Goal: Task Accomplishment & Management: Use online tool/utility

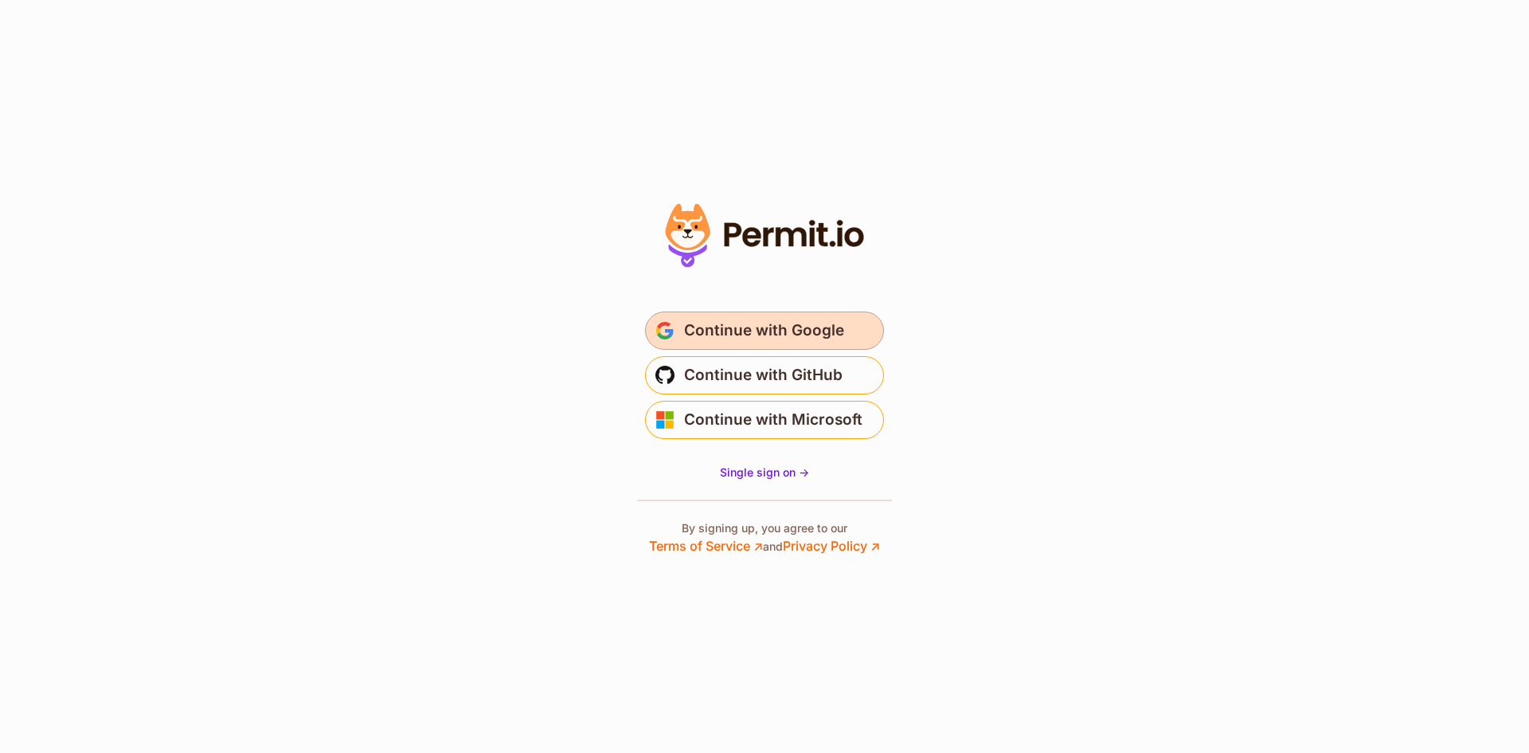
click at [805, 317] on button "Continue with Google" at bounding box center [764, 330] width 239 height 38
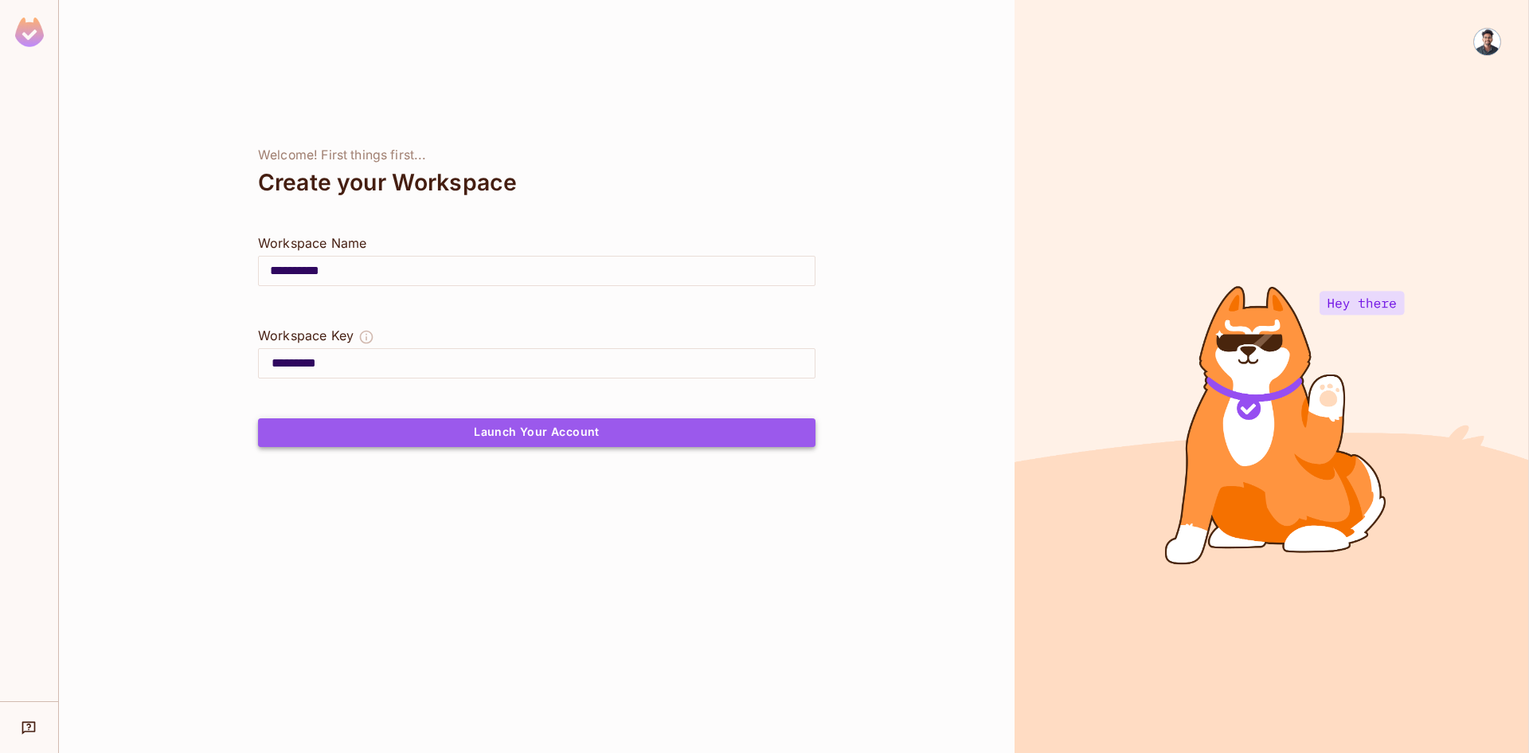
click at [397, 432] on button "Launch Your Account" at bounding box center [536, 432] width 557 height 29
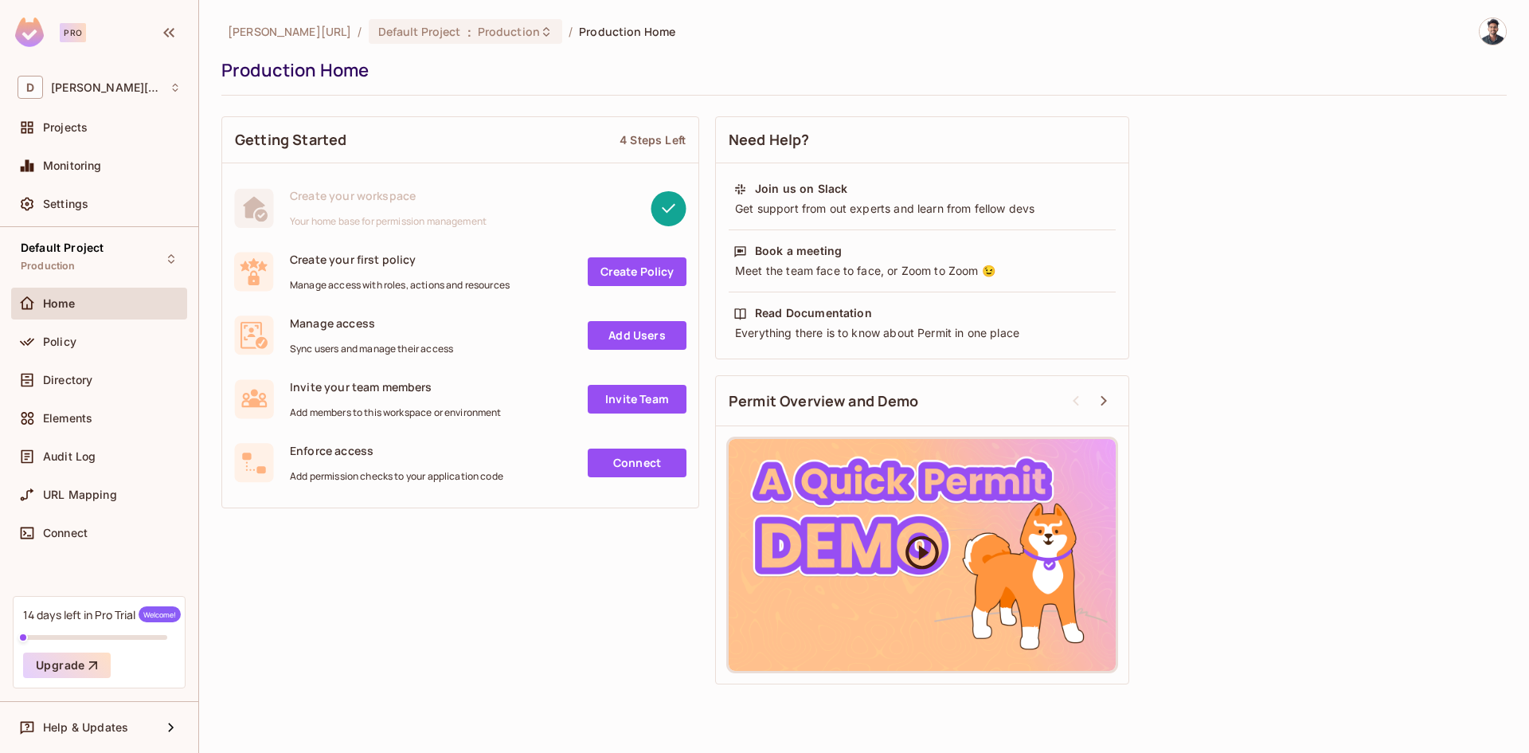
click at [880, 521] on div at bounding box center [922, 555] width 387 height 232
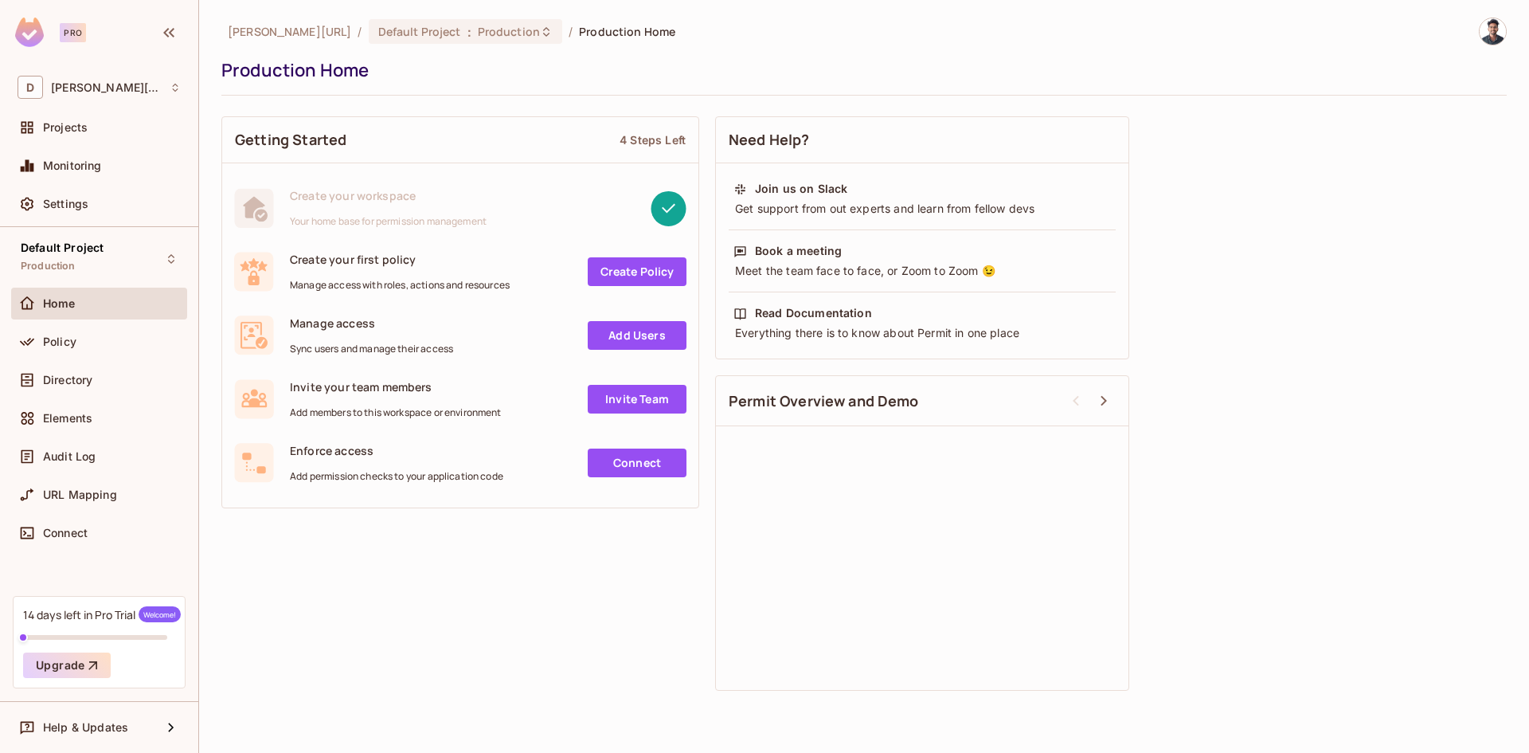
click at [954, 403] on div "Permit Overview and Demo" at bounding box center [922, 401] width 412 height 50
click at [1091, 399] on div at bounding box center [1088, 401] width 56 height 24
click at [1100, 398] on icon at bounding box center [1103, 400] width 19 height 19
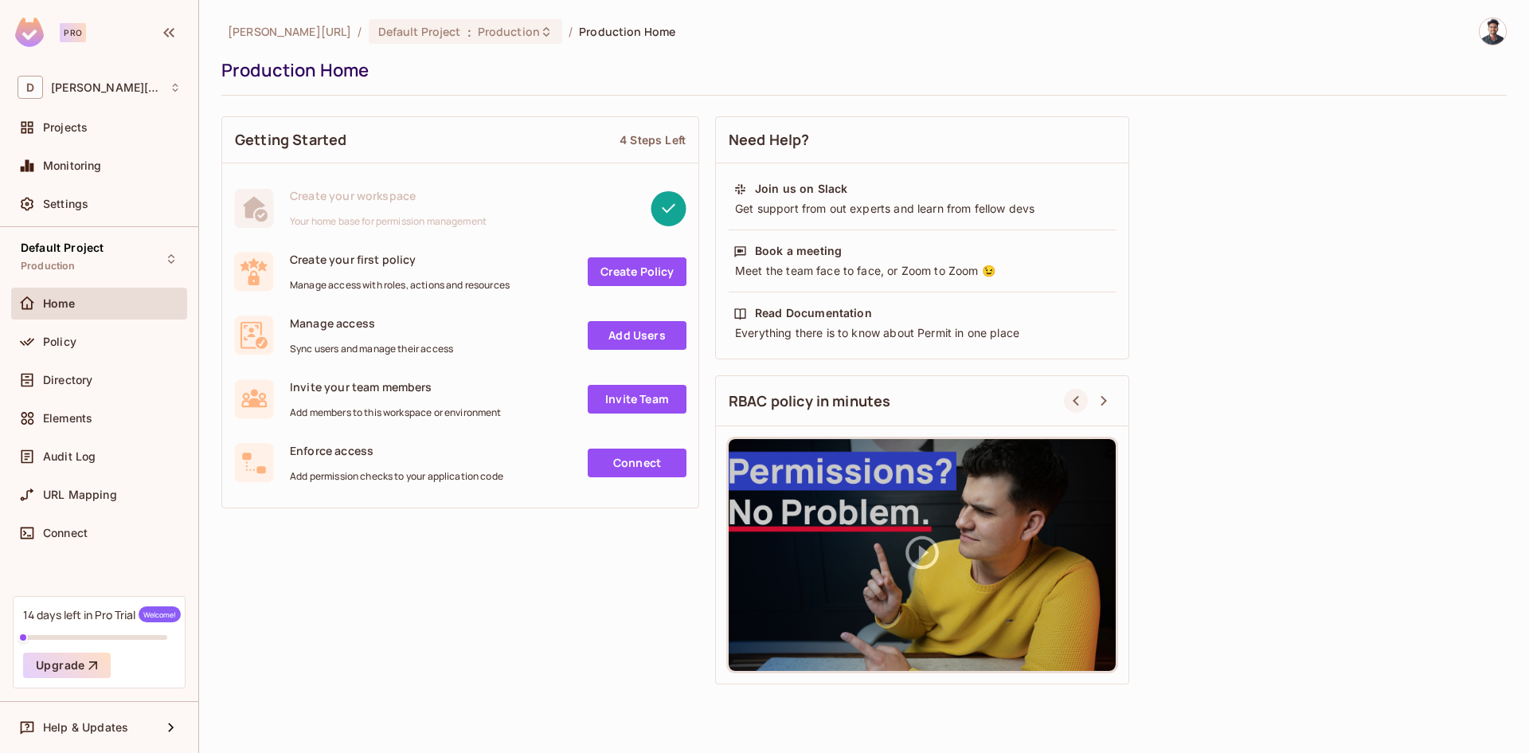
click at [1073, 401] on icon at bounding box center [1076, 401] width 6 height 10
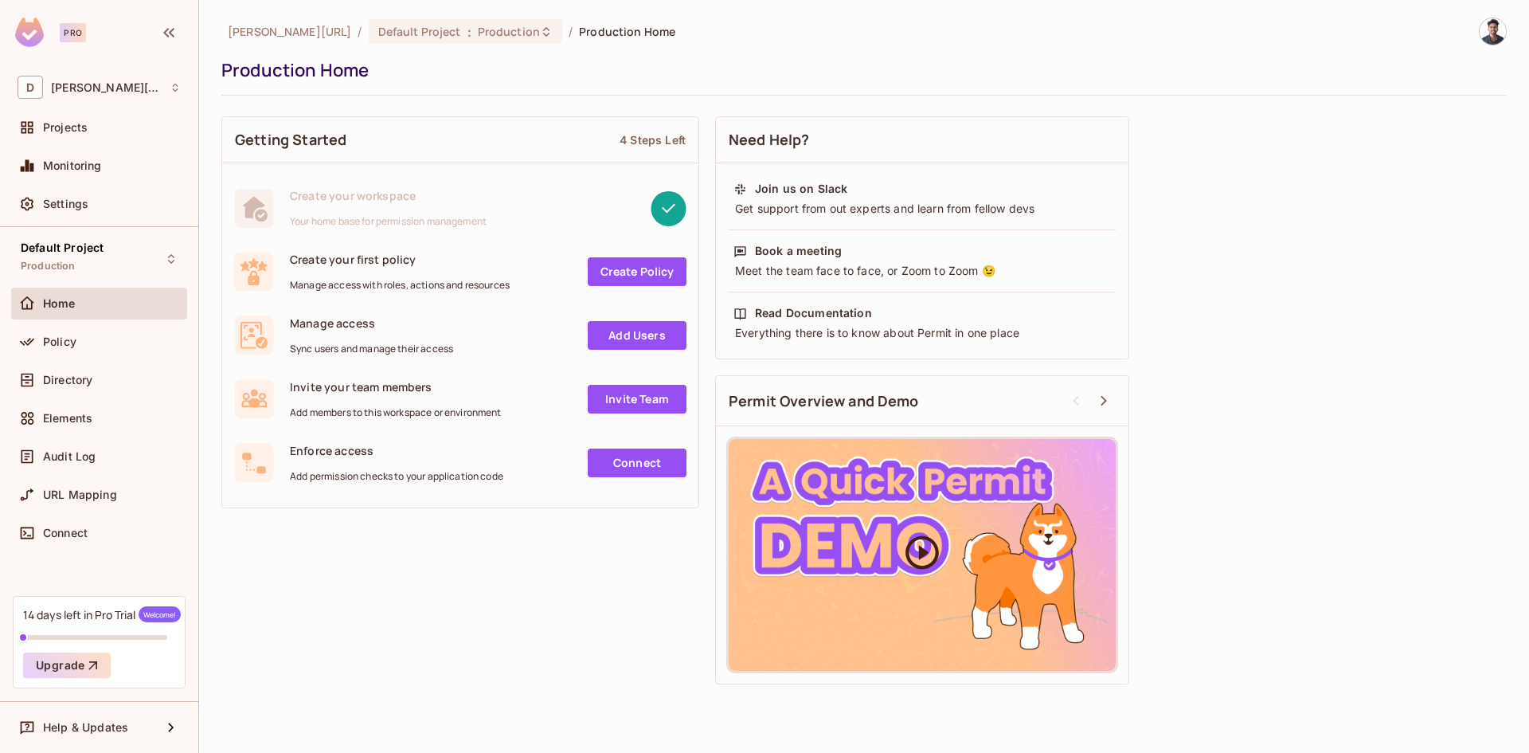
click at [928, 551] on icon at bounding box center [922, 552] width 40 height 40
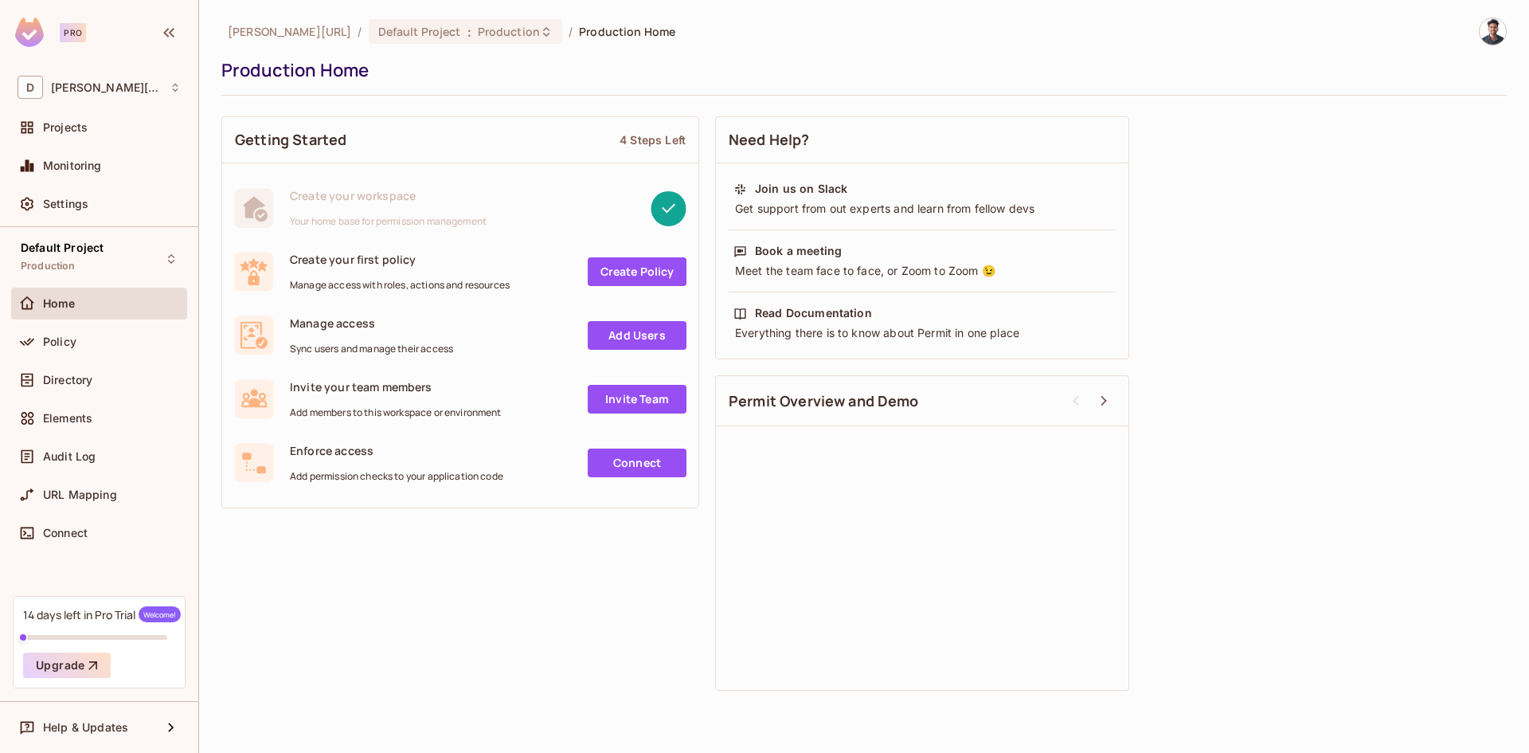
click at [636, 271] on link "Create Policy" at bounding box center [637, 271] width 99 height 29
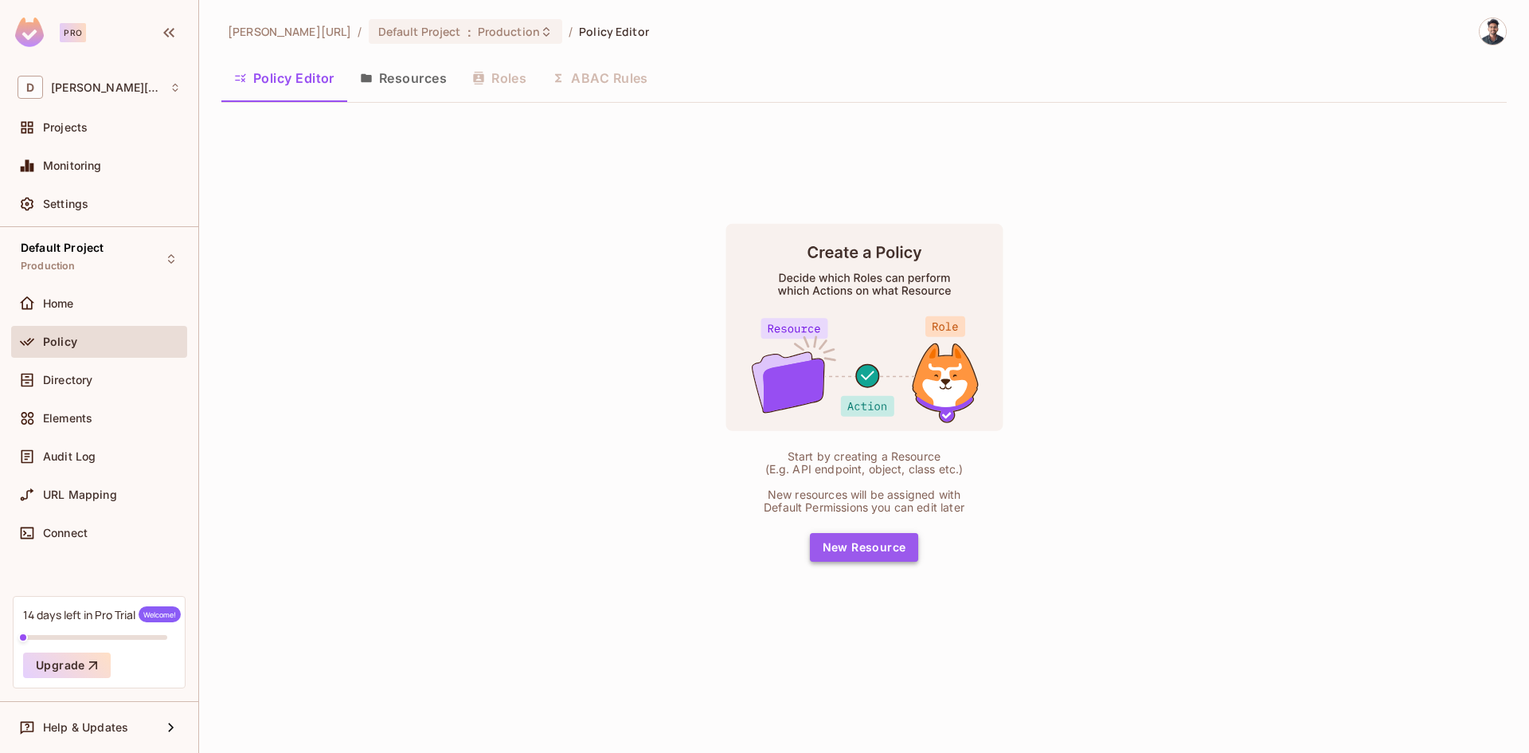
click at [866, 541] on button "New Resource" at bounding box center [864, 547] width 109 height 29
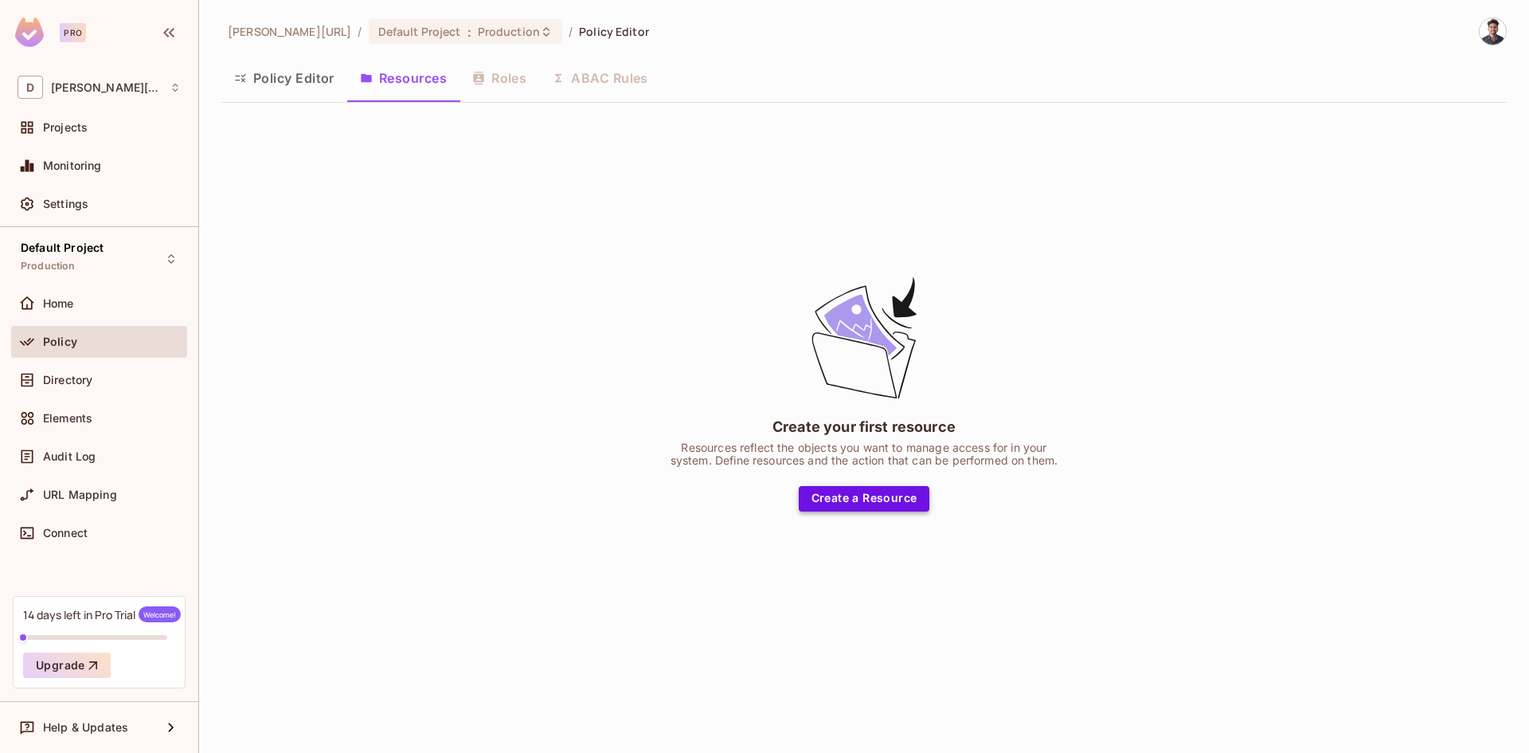
click at [882, 503] on button "Create a Resource" at bounding box center [864, 498] width 131 height 25
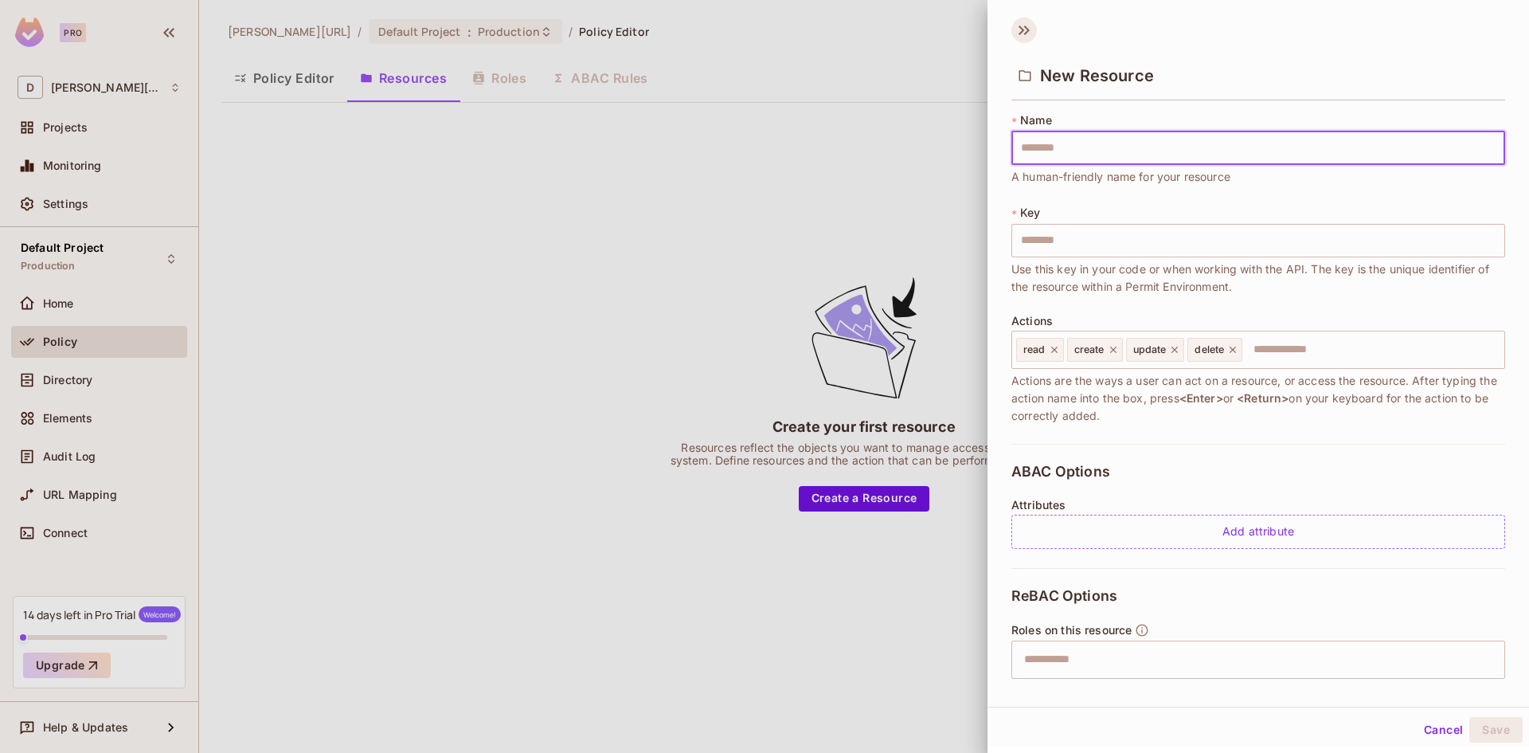
click at [1030, 34] on icon at bounding box center [1023, 30] width 25 height 25
